Goal: Task Accomplishment & Management: Manage account settings

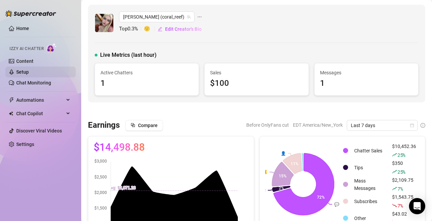
click at [29, 69] on link "Setup" at bounding box center [22, 71] width 13 height 5
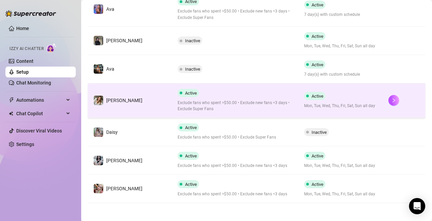
scroll to position [187, 0]
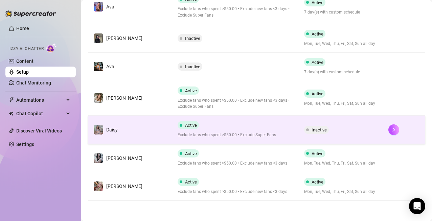
click at [314, 126] on span "Inactive" at bounding box center [316, 130] width 25 height 8
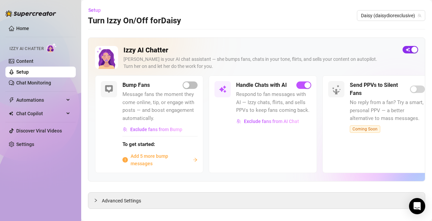
click at [412, 50] on div "button" at bounding box center [415, 50] width 6 height 6
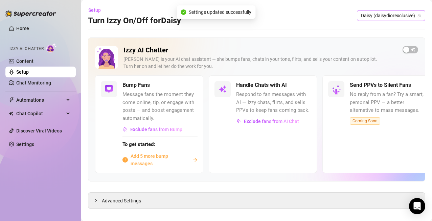
click at [384, 11] on span "Daisy (daisydiorexclusive)" at bounding box center [391, 15] width 60 height 10
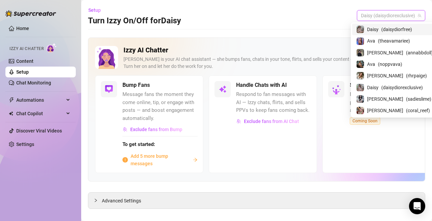
click at [405, 26] on span "( daisydiorfree )" at bounding box center [397, 29] width 31 height 7
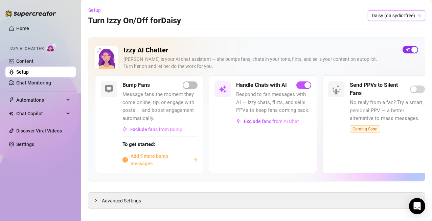
click at [412, 50] on div "button" at bounding box center [415, 50] width 6 height 6
